Goal: Check status

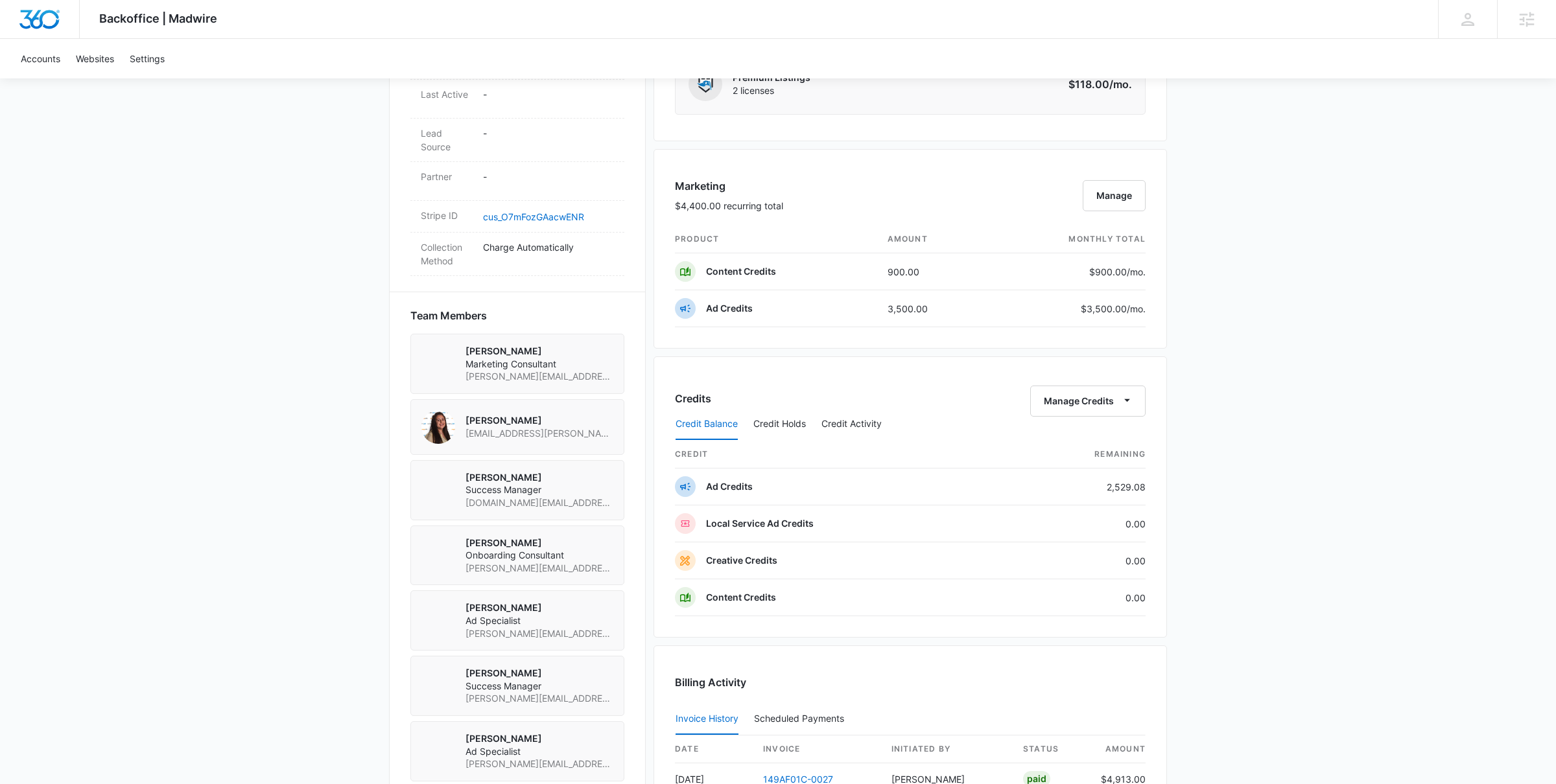
scroll to position [750, 0]
click at [783, 426] on button "Credit Holds" at bounding box center [780, 423] width 52 height 32
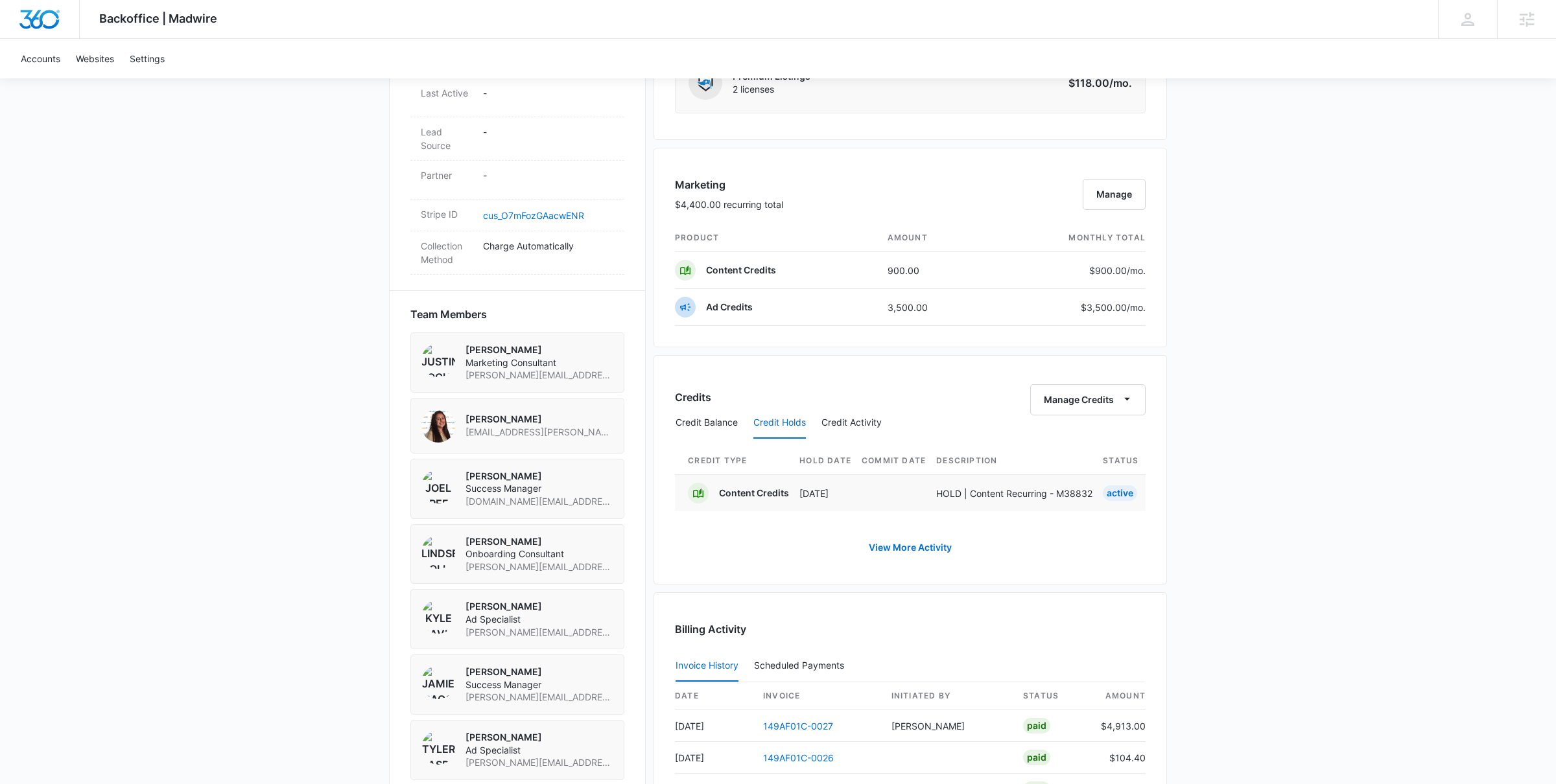
click at [905, 497] on td at bounding box center [899, 493] width 75 height 37
click at [751, 500] on p "Content Credits" at bounding box center [755, 493] width 70 height 13
click at [1081, 479] on td "HOLD | Content Recurring - M38832" at bounding box center [1020, 493] width 167 height 37
click at [925, 546] on link "View More Activity" at bounding box center [911, 548] width 109 height 32
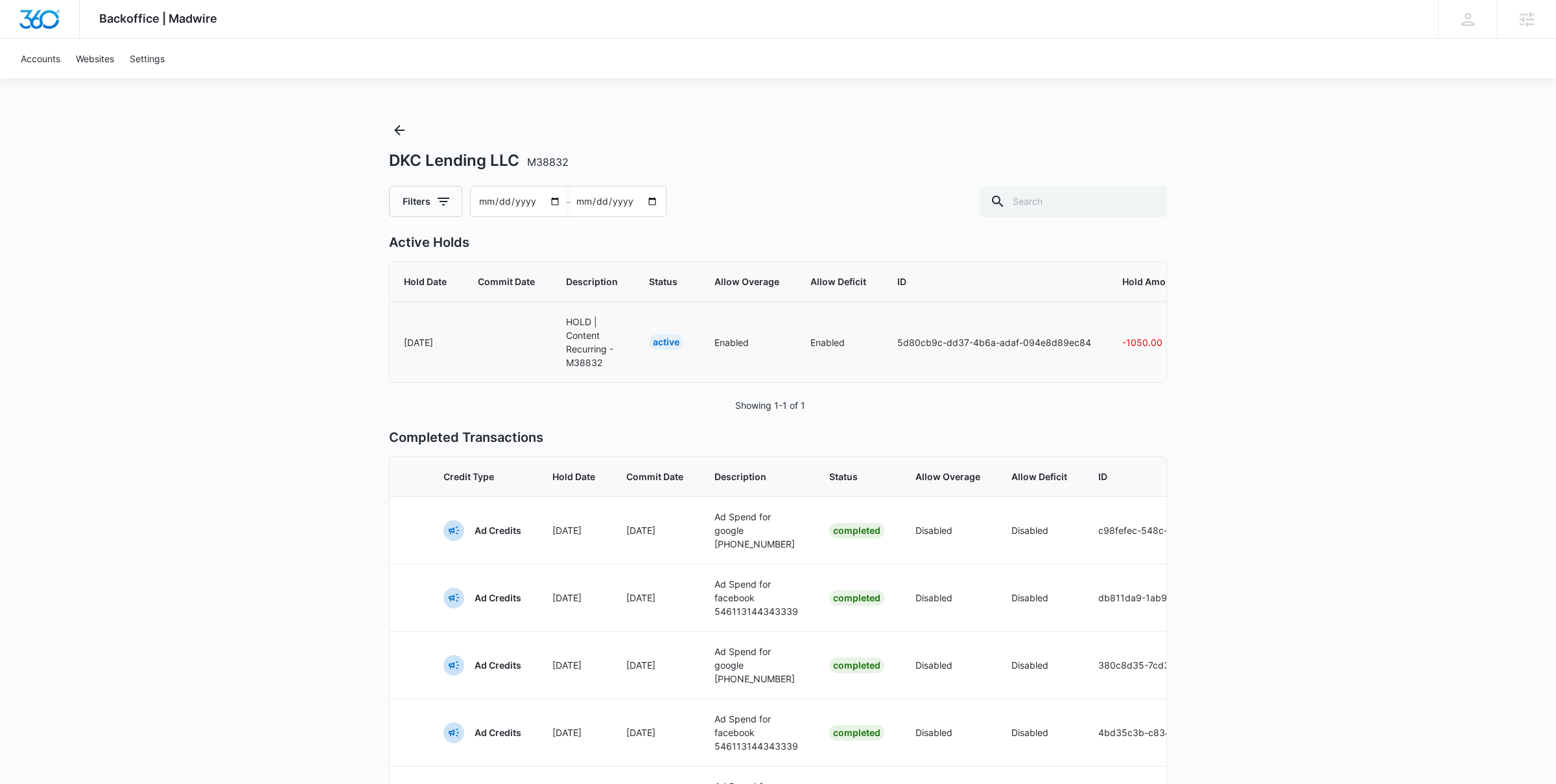
scroll to position [0, 290]
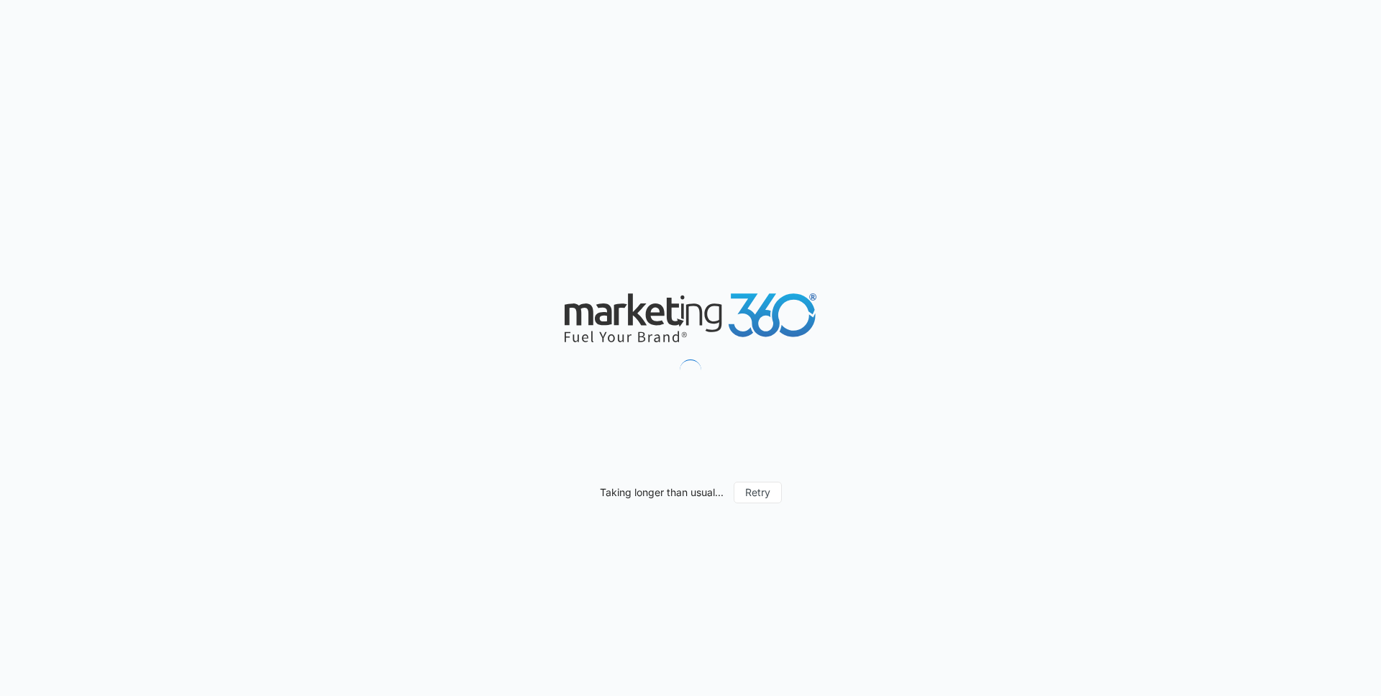
scroll to position [803, 0]
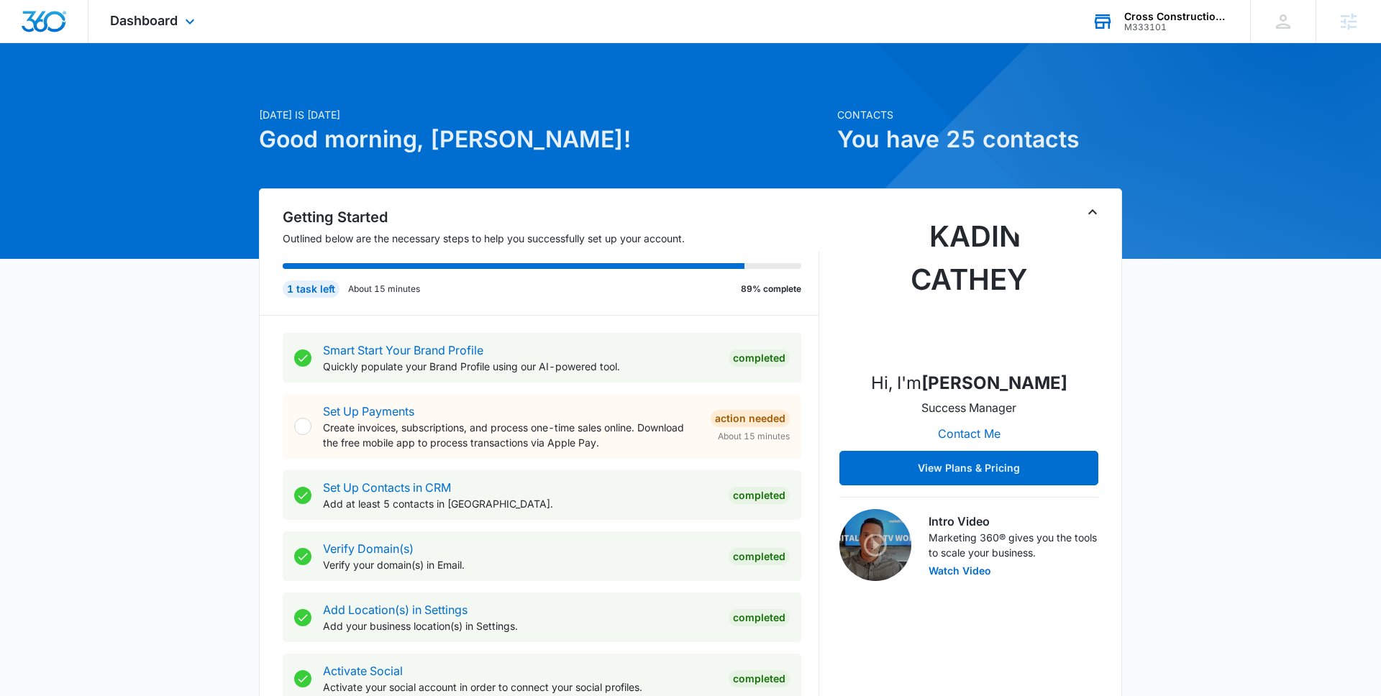
click at [1112, 24] on icon at bounding box center [1103, 22] width 22 height 22
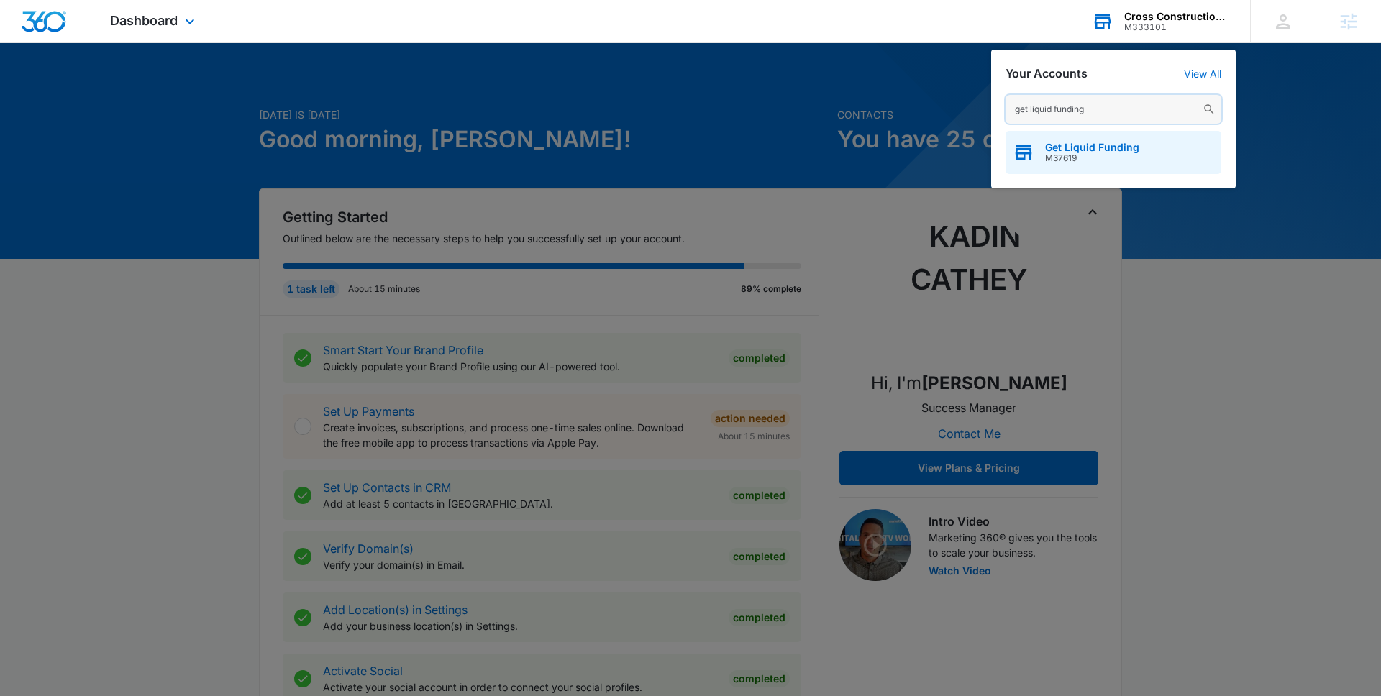
type input "get liquid funding"
click at [1099, 152] on span "Get Liquid Funding" at bounding box center [1092, 148] width 94 height 12
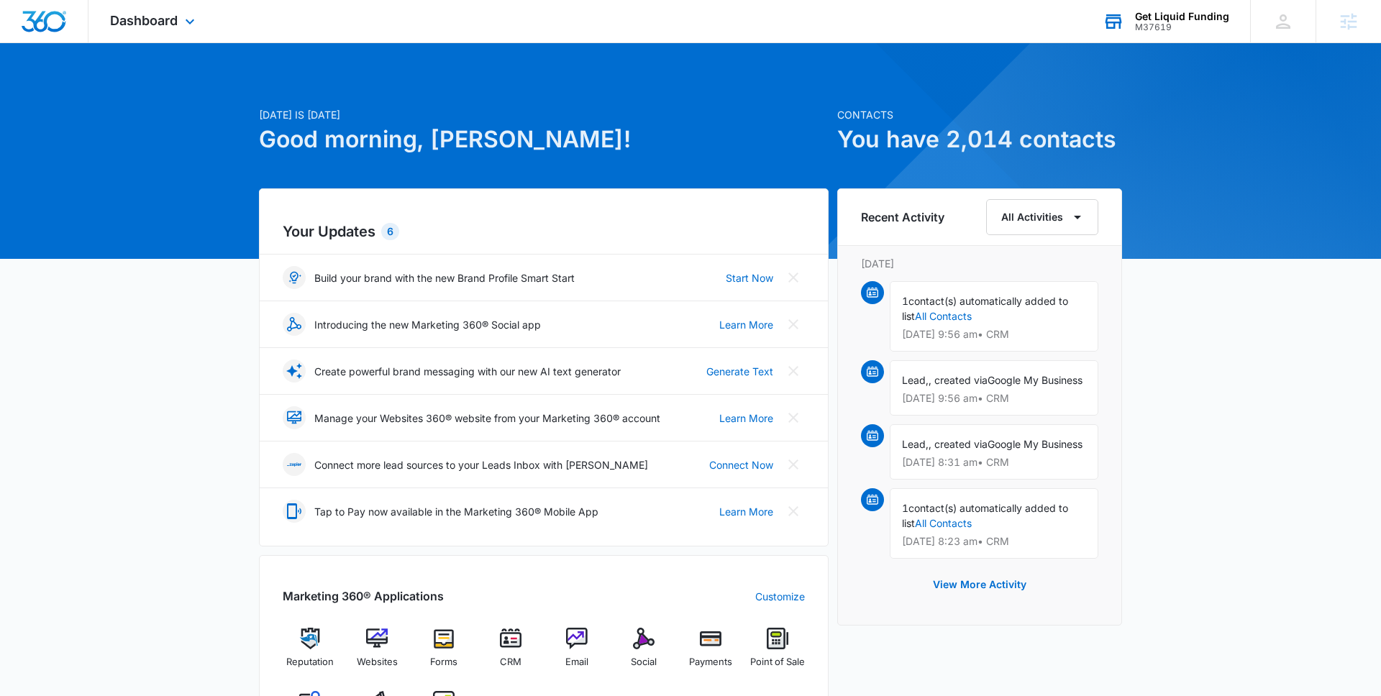
click at [202, 230] on div "[DATE] is [DATE] Good morning, [PERSON_NAME]! Contacts You have 2,014 contacts …" at bounding box center [690, 646] width 1381 height 1171
